Goal: Task Accomplishment & Management: Manage account settings

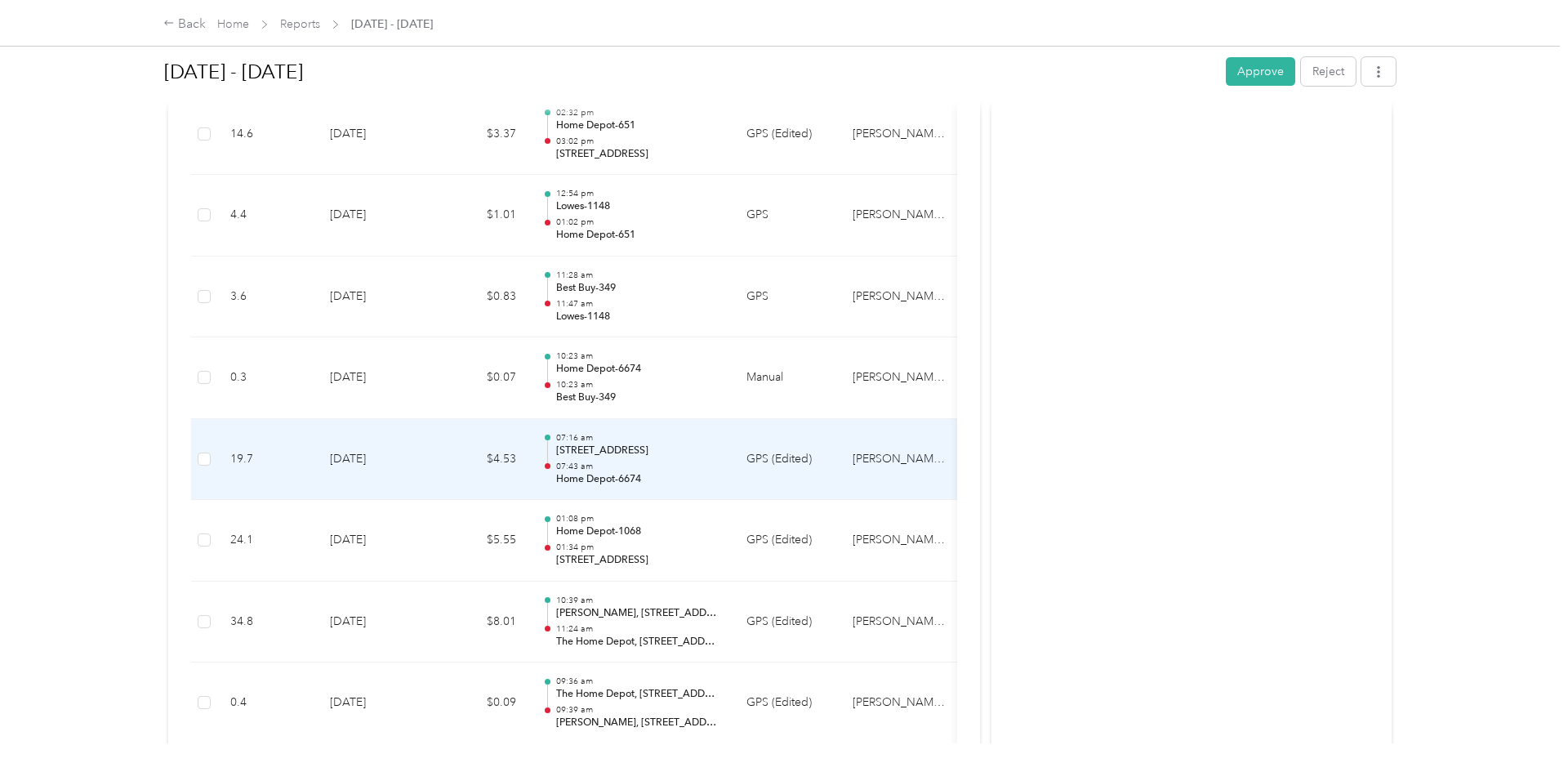
scroll to position [2585, 0]
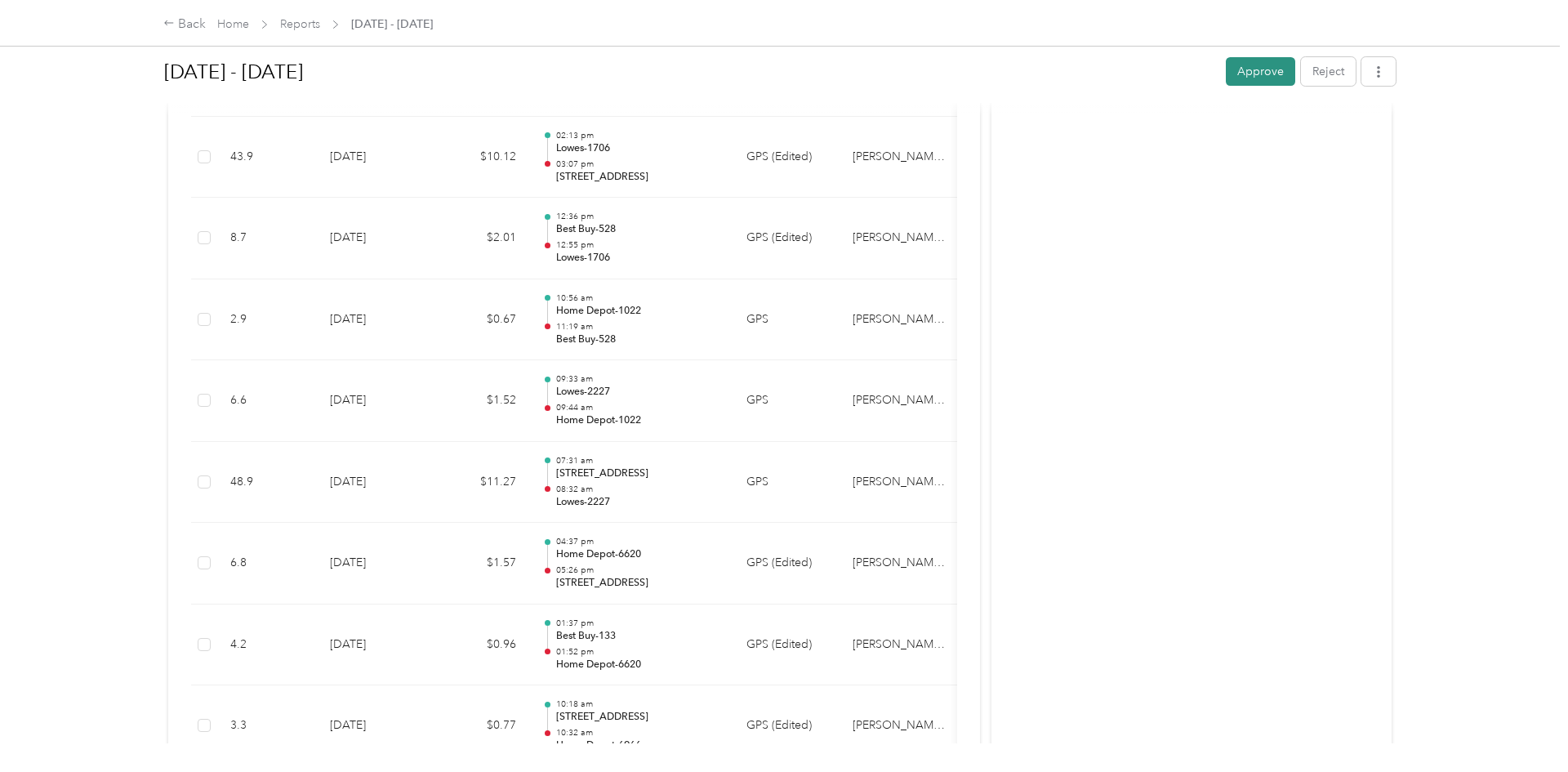
click at [1271, 73] on button "Approve" at bounding box center [1261, 71] width 70 height 29
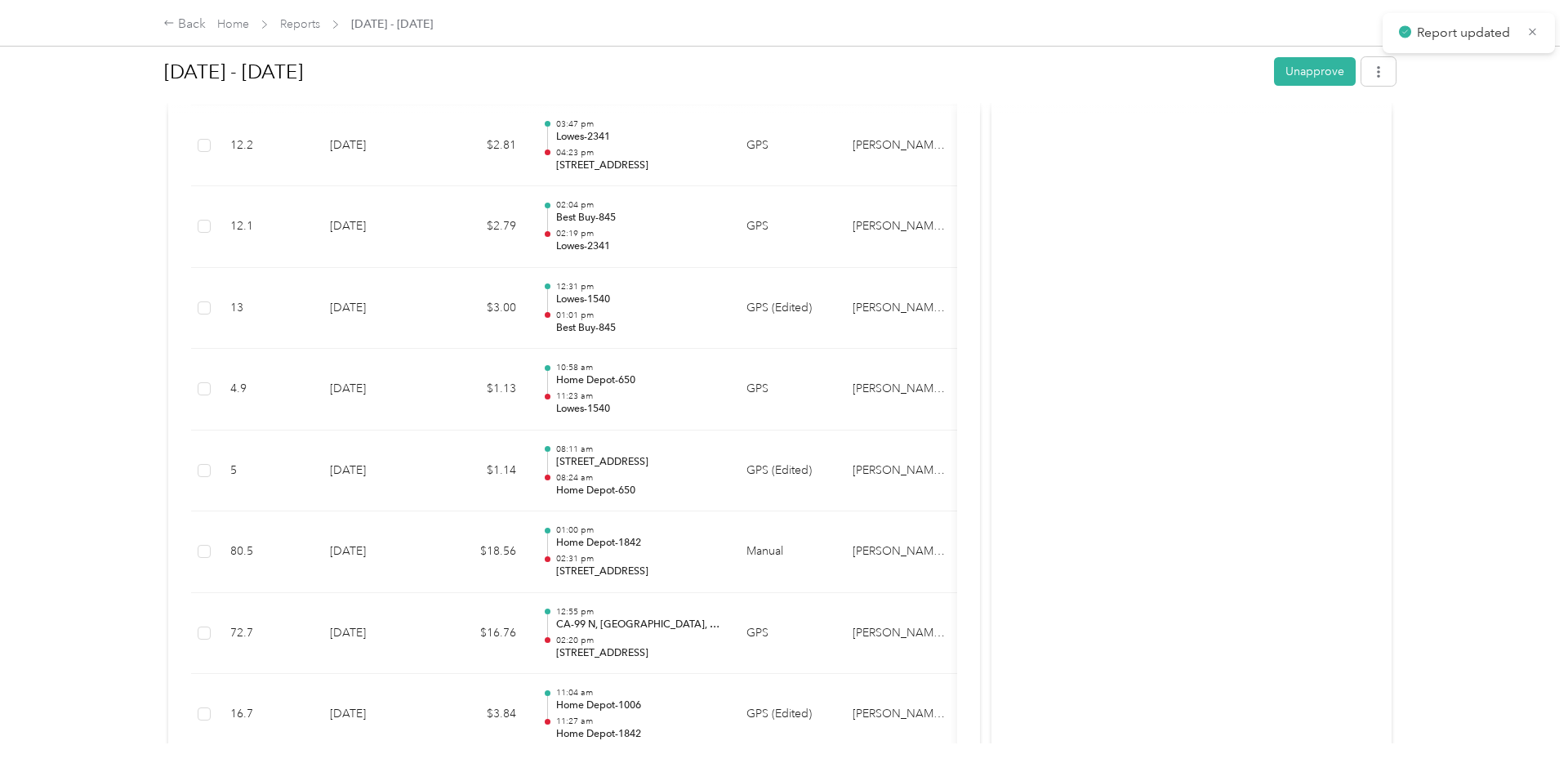
scroll to position [166, 0]
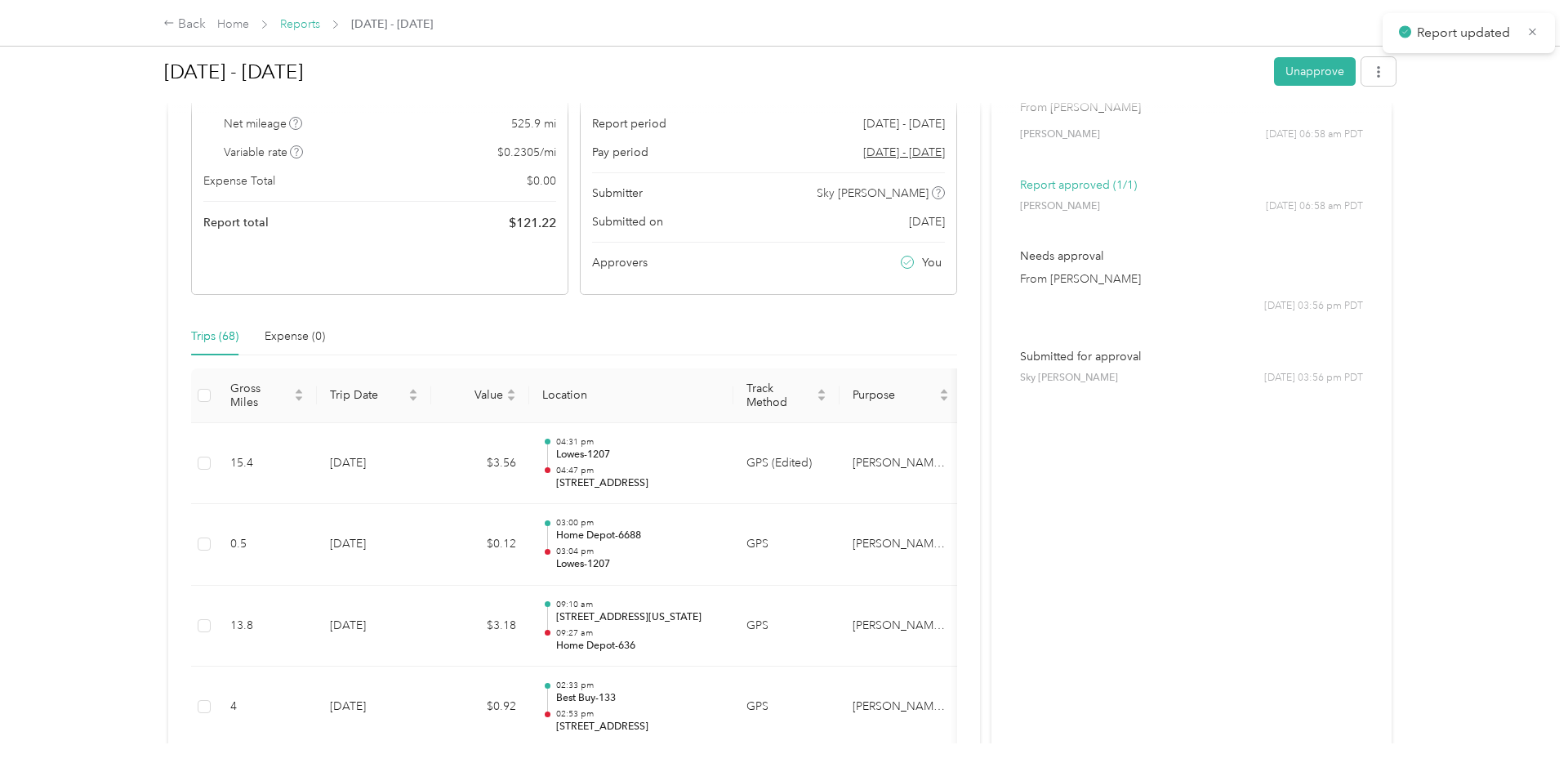
click at [304, 23] on link "Reports" at bounding box center [300, 23] width 40 height 14
